Goal: Transaction & Acquisition: Purchase product/service

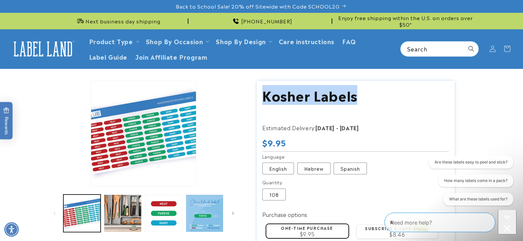
drag, startPoint x: 263, startPoint y: 96, endPoint x: 371, endPoint y: 100, distance: 108.6
click at [371, 100] on h1 "Kosher Labels" at bounding box center [355, 94] width 186 height 17
